Goal: Transaction & Acquisition: Purchase product/service

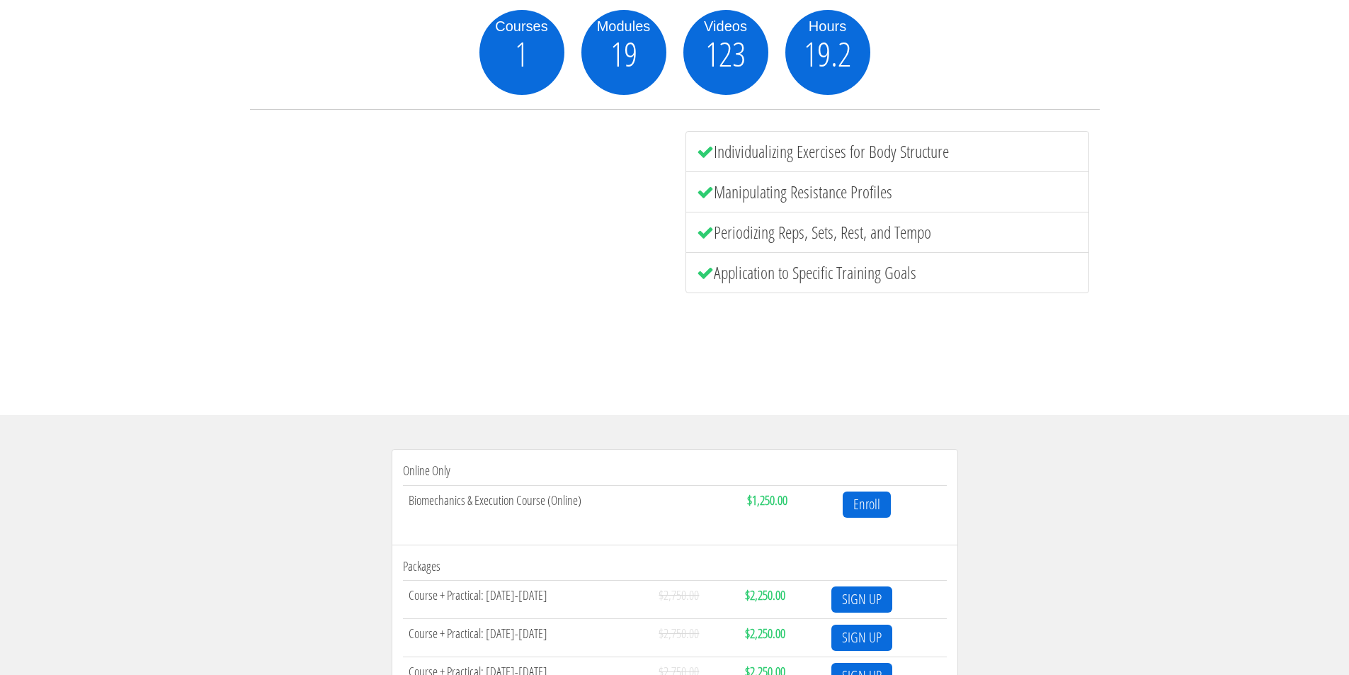
scroll to position [283, 0]
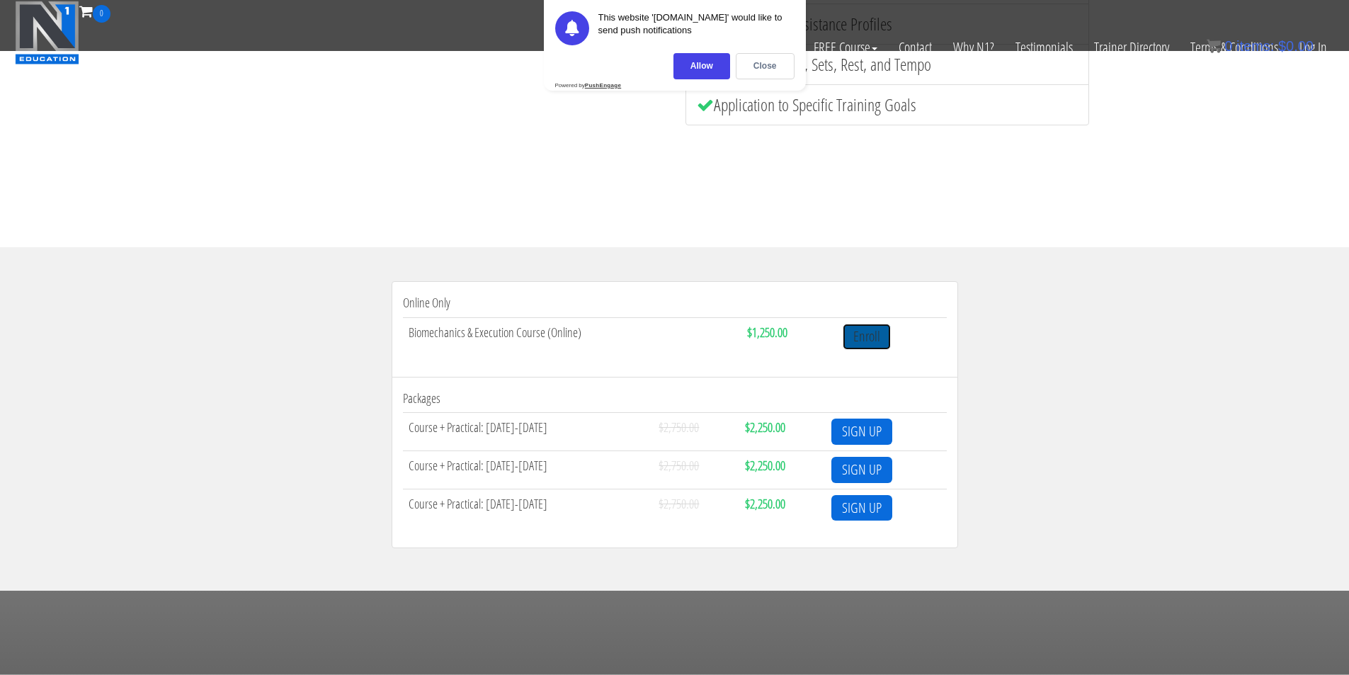
click at [882, 338] on link "Enroll" at bounding box center [867, 337] width 48 height 26
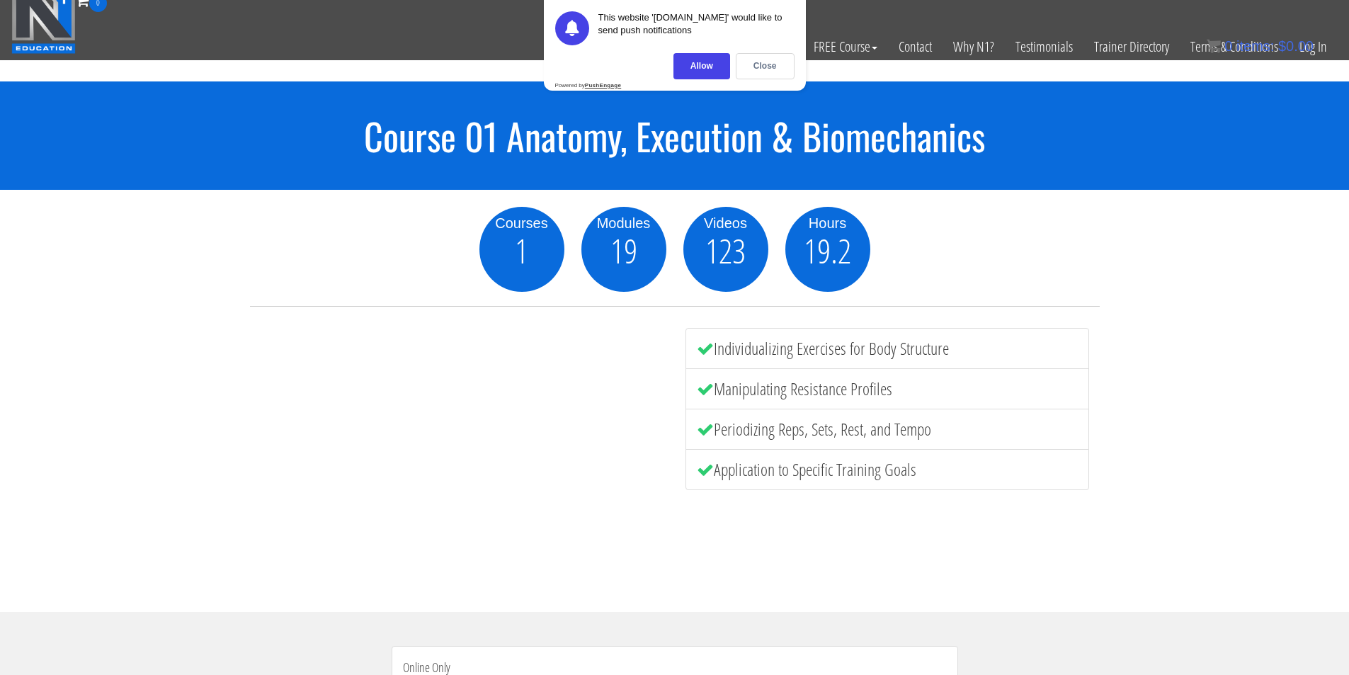
scroll to position [8, 0]
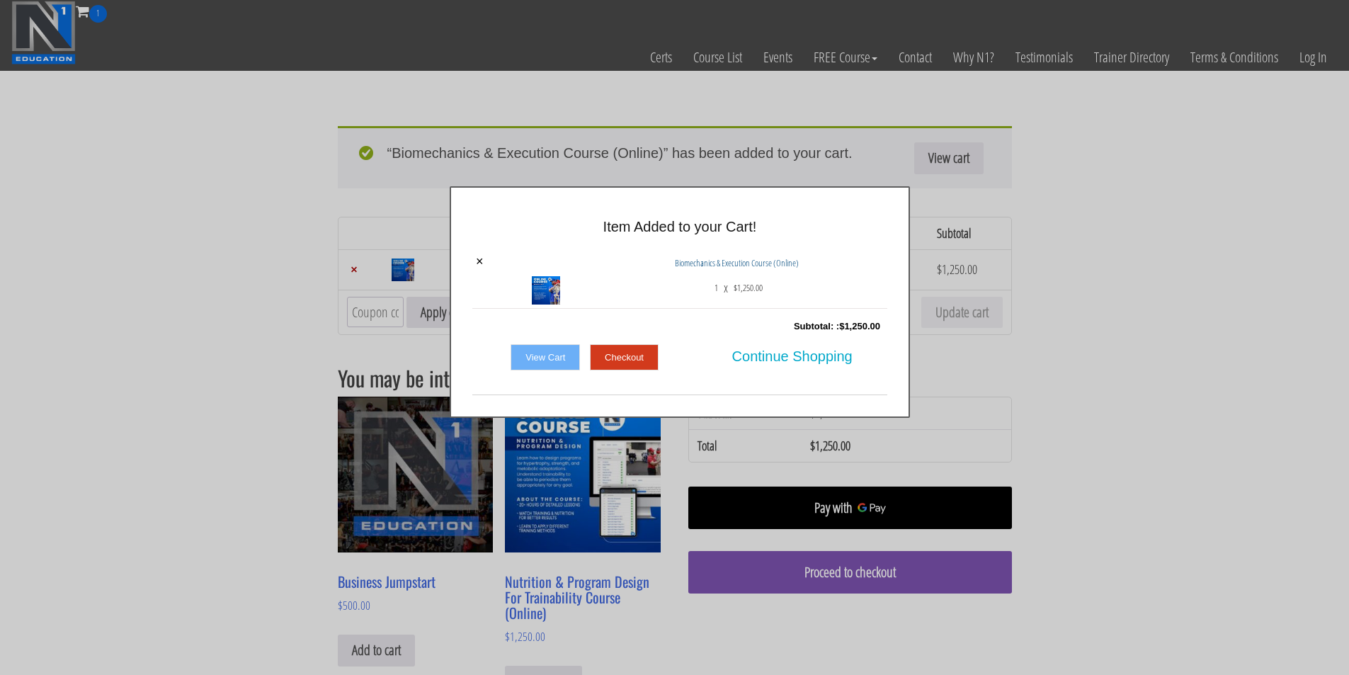
drag, startPoint x: 302, startPoint y: 401, endPoint x: 315, endPoint y: 399, distance: 12.8
click at [302, 401] on div "× Item Added to your Cart! × Biomechanics & Execution Course (Online) 1 x $ 1,2…" at bounding box center [680, 302] width 1349 height 232
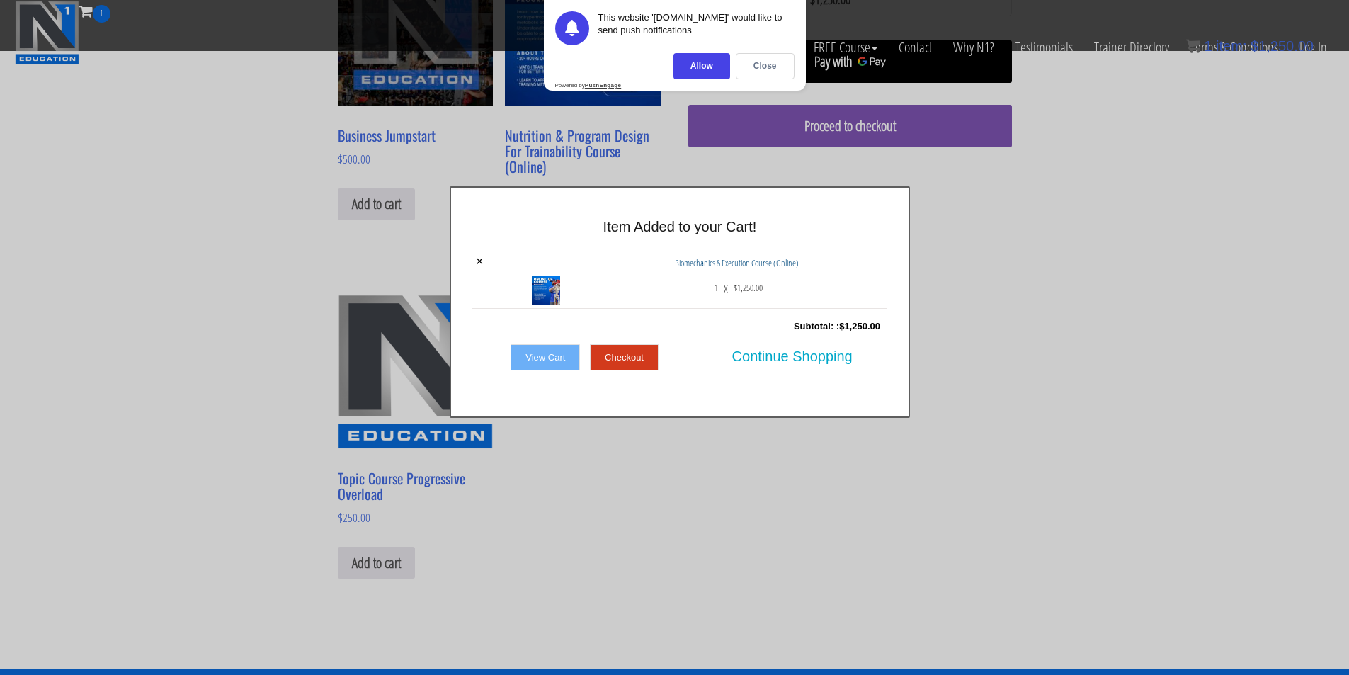
scroll to position [1, 0]
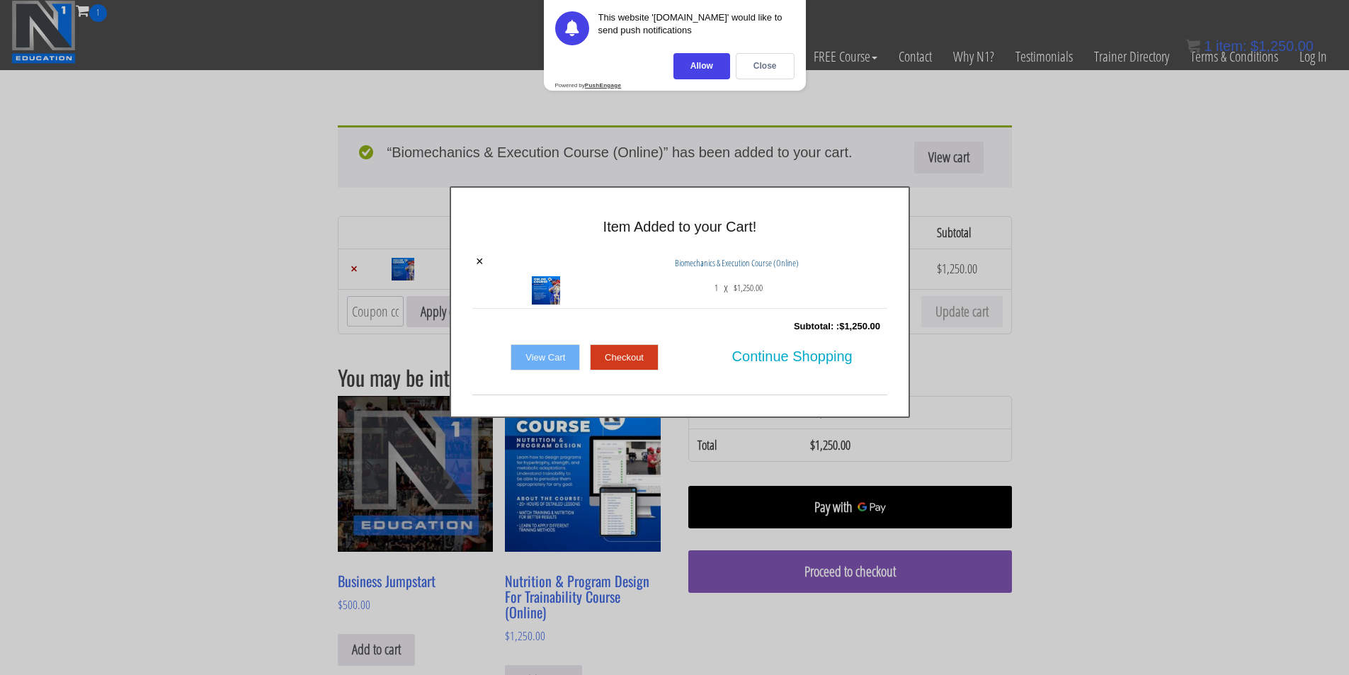
click at [574, 363] on link "View Cart" at bounding box center [545, 357] width 69 height 27
